Goal: Task Accomplishment & Management: Manage account settings

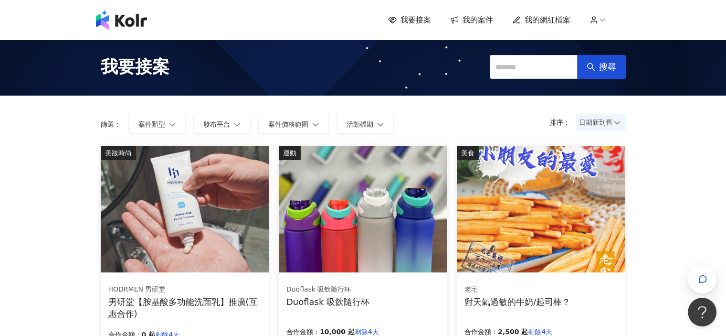
click at [420, 21] on span "我要接案" at bounding box center [416, 20] width 31 height 11
click at [485, 24] on span "我的案件" at bounding box center [478, 20] width 31 height 11
